Goal: Transaction & Acquisition: Register for event/course

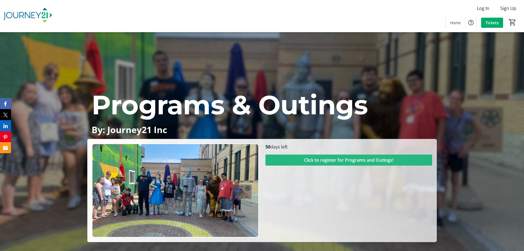
click at [322, 160] on span "Click to register for Programs and Outings!" at bounding box center [348, 160] width 89 height 7
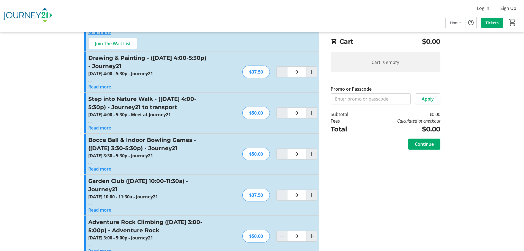
scroll to position [358, 0]
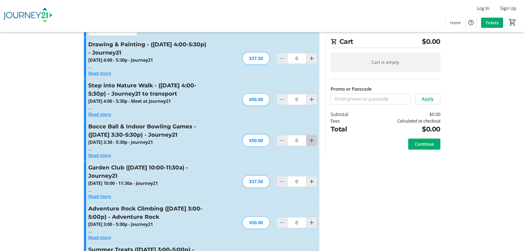
click at [312, 137] on mat-icon "Increment by one" at bounding box center [311, 140] width 7 height 7
type input "1"
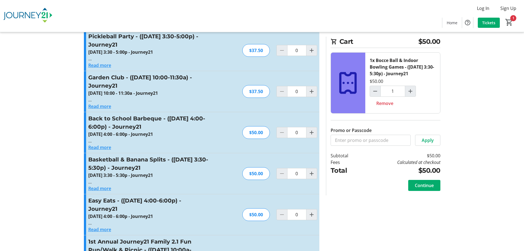
scroll to position [990, 0]
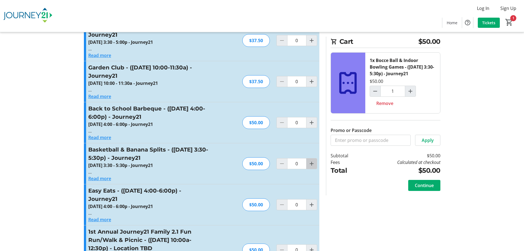
click at [312, 160] on mat-icon "Increment by one" at bounding box center [311, 163] width 7 height 7
type input "1"
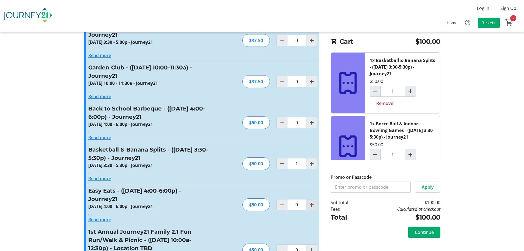
click at [314, 201] on mat-icon "Increment by one" at bounding box center [311, 204] width 7 height 7
type input "1"
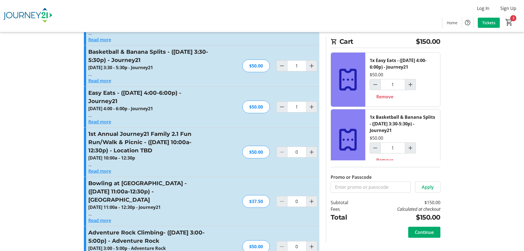
scroll to position [1100, 0]
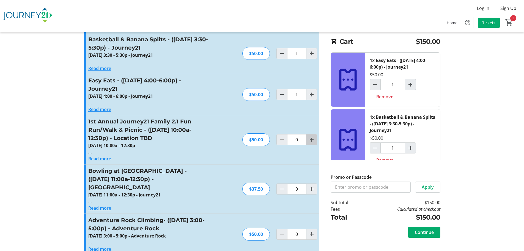
click at [312, 136] on mat-icon "Increment by one" at bounding box center [311, 139] width 7 height 7
type input "1"
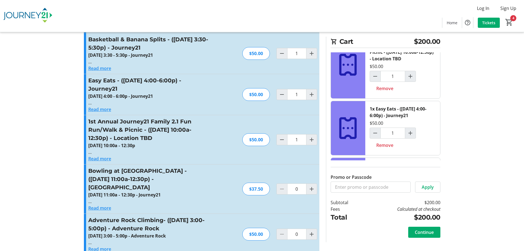
scroll to position [55, 0]
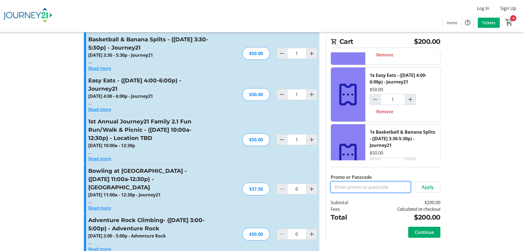
drag, startPoint x: 364, startPoint y: 187, endPoint x: 366, endPoint y: 190, distance: 3.7
click at [364, 187] on input "Promo or Passcode" at bounding box center [371, 186] width 80 height 11
type input "IRIS"
click at [425, 185] on span "Apply" at bounding box center [428, 186] width 12 height 7
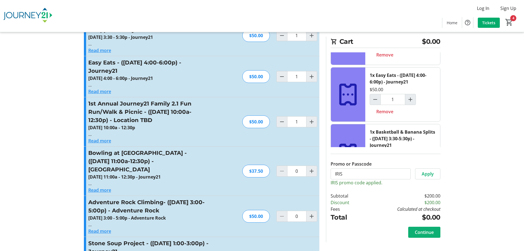
scroll to position [1128, 0]
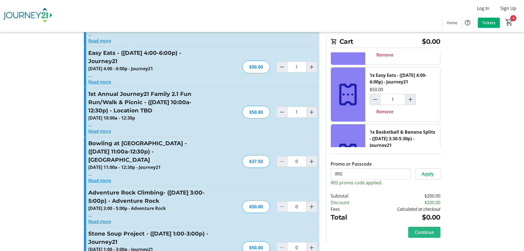
click at [428, 233] on span "Continue" at bounding box center [424, 232] width 19 height 7
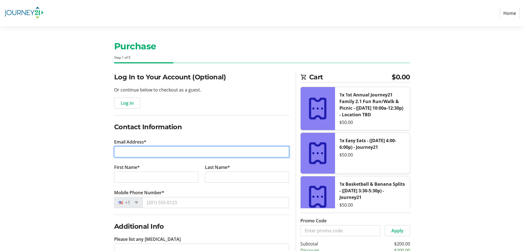
click at [207, 152] on input "Email Address*" at bounding box center [201, 151] width 175 height 11
type input "[EMAIL_ADDRESS][DOMAIN_NAME]"
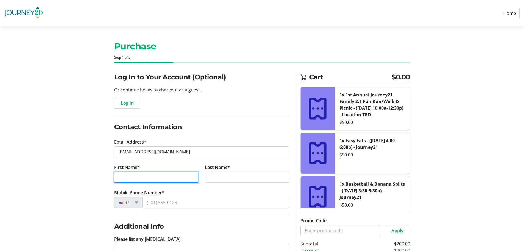
click at [150, 178] on input "First Name*" at bounding box center [156, 176] width 84 height 11
type input "[PERSON_NAME]"
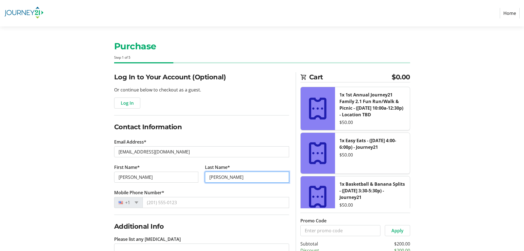
type input "[PERSON_NAME]"
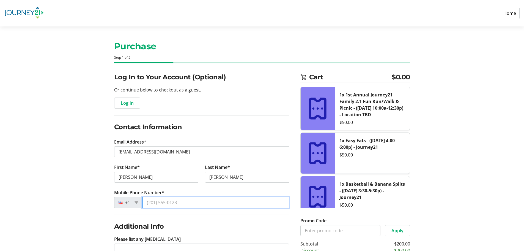
click at [174, 203] on input "Mobile Phone Number*" at bounding box center [216, 202] width 147 height 11
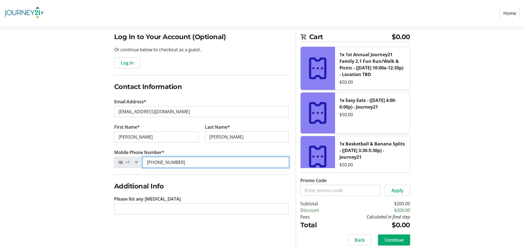
scroll to position [41, 0]
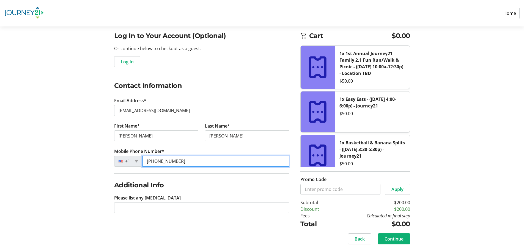
type input "[PHONE_NUMBER]"
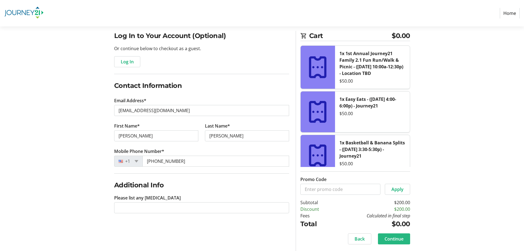
click at [391, 240] on span "Continue" at bounding box center [394, 238] width 19 height 7
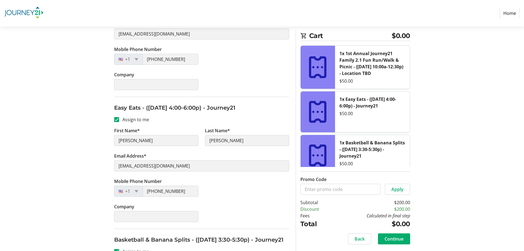
scroll to position [248, 0]
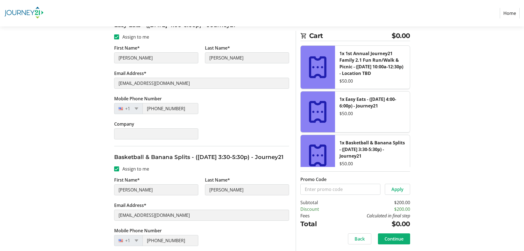
click at [398, 238] on span "Continue" at bounding box center [394, 238] width 19 height 7
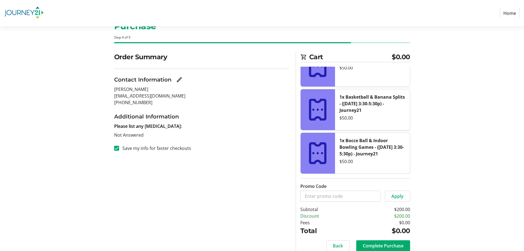
scroll to position [41, 0]
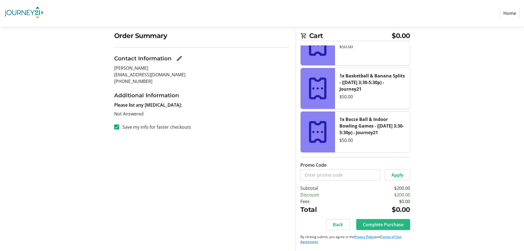
click at [389, 224] on span "Complete Purchase" at bounding box center [383, 224] width 41 height 7
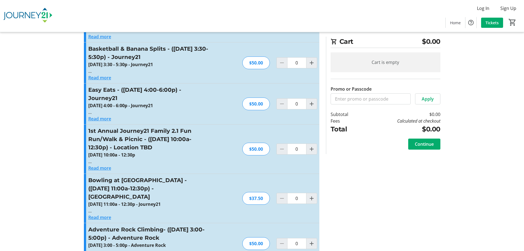
scroll to position [1100, 0]
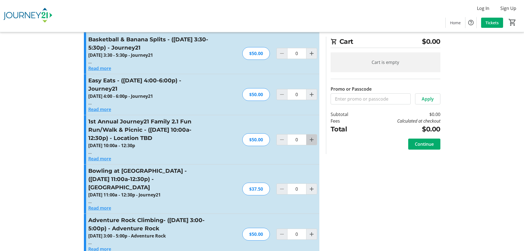
click at [311, 136] on mat-icon "Increment by one" at bounding box center [311, 139] width 7 height 7
type input "2"
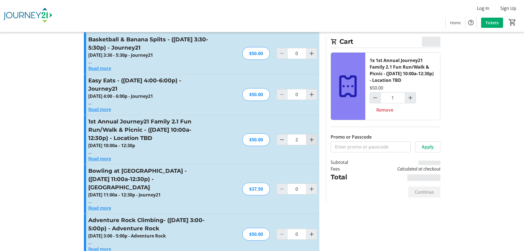
type input "2"
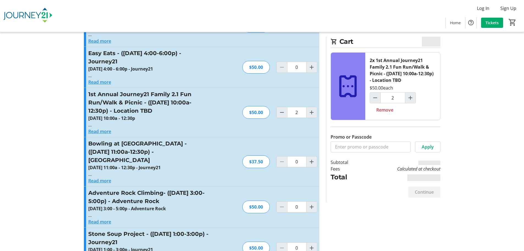
scroll to position [1128, 0]
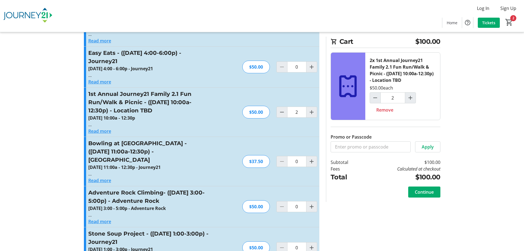
click at [363, 140] on tr-form-field "Promo or Passcode" at bounding box center [371, 142] width 80 height 19
click at [363, 142] on input "Promo or Passcode" at bounding box center [371, 146] width 80 height 11
click at [423, 191] on span "Continue" at bounding box center [424, 191] width 19 height 7
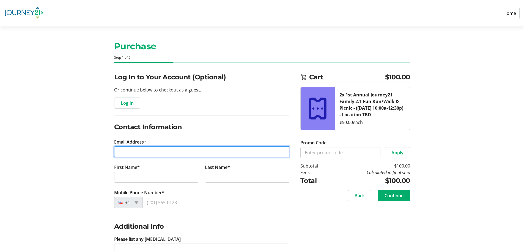
click at [151, 153] on input "Email Address*" at bounding box center [201, 151] width 175 height 11
type input "[EMAIL_ADDRESS][DOMAIN_NAME]"
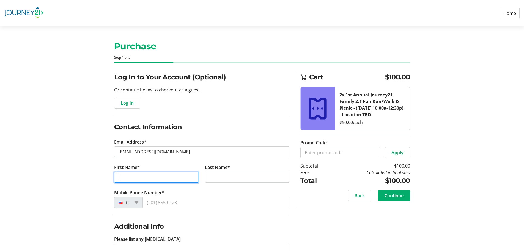
scroll to position [17, 0]
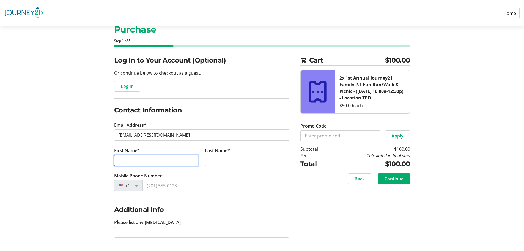
drag, startPoint x: 138, startPoint y: 165, endPoint x: 108, endPoint y: 167, distance: 30.1
click at [108, 167] on div "Log In to Your Account (Optional) Or continue below to checkout as a guest. Log…" at bounding box center [262, 152] width 363 height 195
type input "[PERSON_NAME] and [PERSON_NAME]"
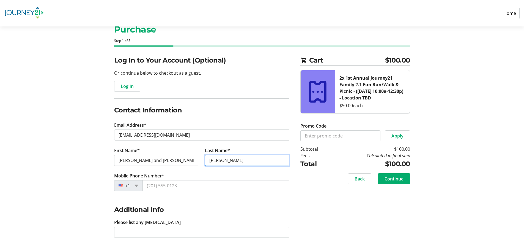
type input "[PERSON_NAME]"
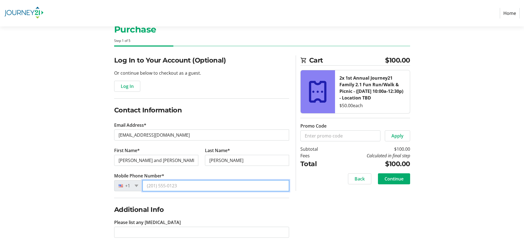
click at [161, 185] on input "Mobile Phone Number*" at bounding box center [216, 185] width 147 height 11
click at [185, 185] on input "Mobile Phone Number*" at bounding box center [216, 185] width 147 height 11
type input "[PHONE_NUMBER]"
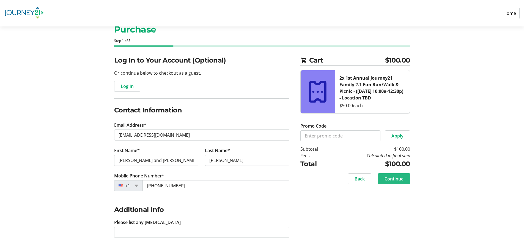
click at [397, 180] on span "Continue" at bounding box center [394, 178] width 19 height 7
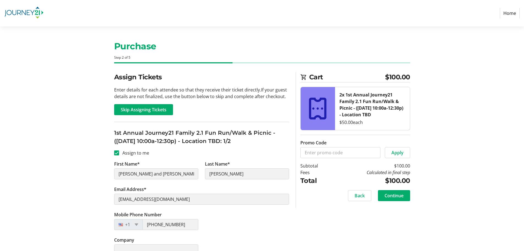
click at [251, 229] on div "Mobile Phone Number [PHONE_NUMBER]" at bounding box center [202, 223] width 182 height 25
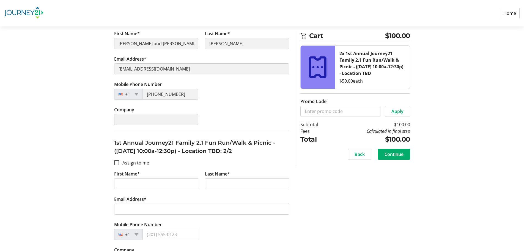
scroll to position [151, 0]
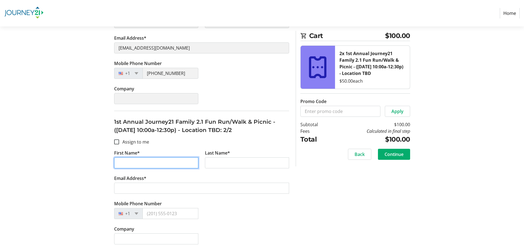
click at [141, 164] on input "First Name*" at bounding box center [156, 162] width 84 height 11
type input "[PERSON_NAME]"
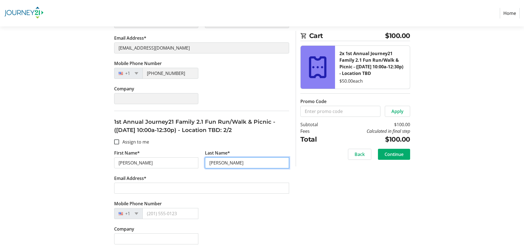
type input "[PERSON_NAME]"
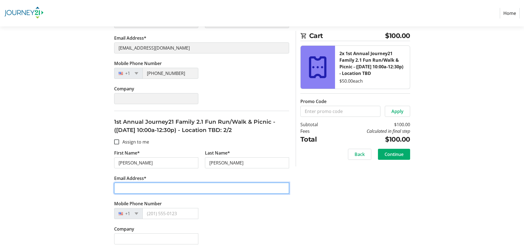
click at [157, 185] on input "Email Address*" at bounding box center [201, 187] width 175 height 11
type input "[EMAIL_ADDRESS][DOMAIN_NAME]"
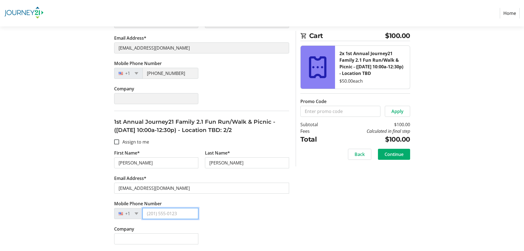
click at [166, 217] on input "Mobile Phone Number" at bounding box center [171, 213] width 56 height 11
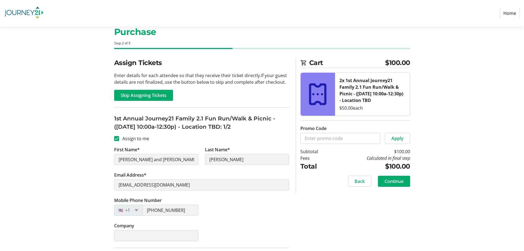
scroll to position [28, 0]
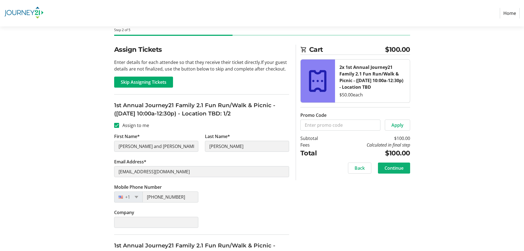
type input "[PHONE_NUMBER]"
click at [396, 170] on span "Continue" at bounding box center [394, 168] width 19 height 7
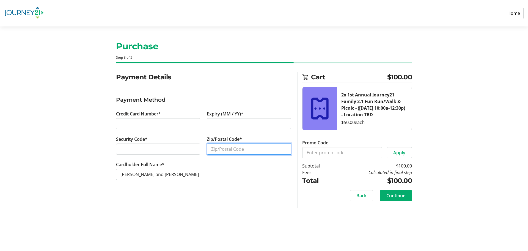
click at [235, 147] on input "Zip/Postal Code*" at bounding box center [249, 148] width 84 height 11
type input "53005"
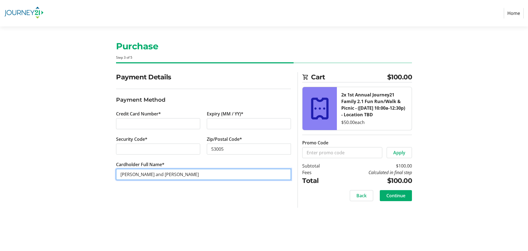
drag, startPoint x: 187, startPoint y: 176, endPoint x: 103, endPoint y: 177, distance: 84.5
click at [103, 177] on div "Payment Details Payment Method Credit Card Number* Expiry (MM / YY)* Security C…" at bounding box center [264, 139] width 363 height 135
drag, startPoint x: 147, startPoint y: 175, endPoint x: 71, endPoint y: 180, distance: 76.1
click at [82, 178] on section "Purchase Step 3 of 5 Cart $100.00 2x 1st Annual Journey21 Family 2.1 Fun Run/Wa…" at bounding box center [264, 138] width 528 height 224
type input "[PERSON_NAME]"
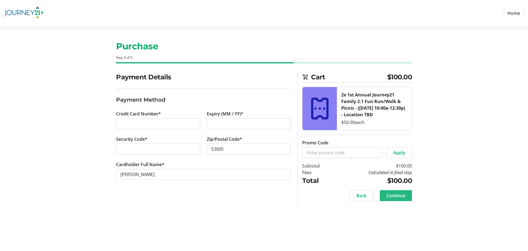
click at [395, 198] on span "Continue" at bounding box center [396, 195] width 19 height 7
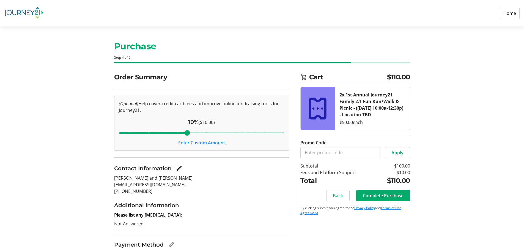
click at [212, 144] on button "Enter Custom Amount" at bounding box center [201, 142] width 47 height 7
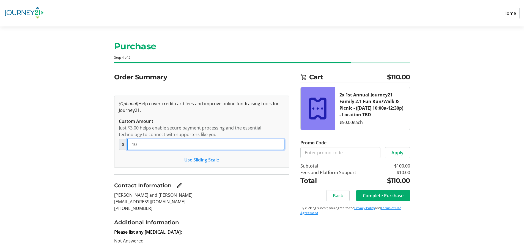
drag, startPoint x: 143, startPoint y: 144, endPoint x: 96, endPoint y: 152, distance: 47.4
click at [108, 148] on div "Order Summary (Optional) Help cover credit card fees and improve online fundrai…" at bounding box center [262, 187] width 363 height 231
type input "0"
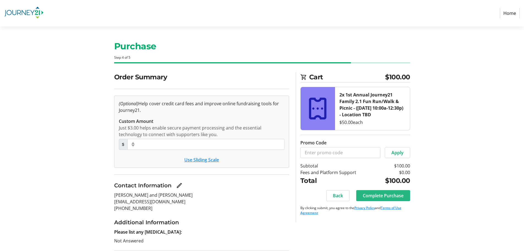
click at [392, 197] on span "Complete Purchase" at bounding box center [383, 195] width 41 height 7
